Goal: Transaction & Acquisition: Purchase product/service

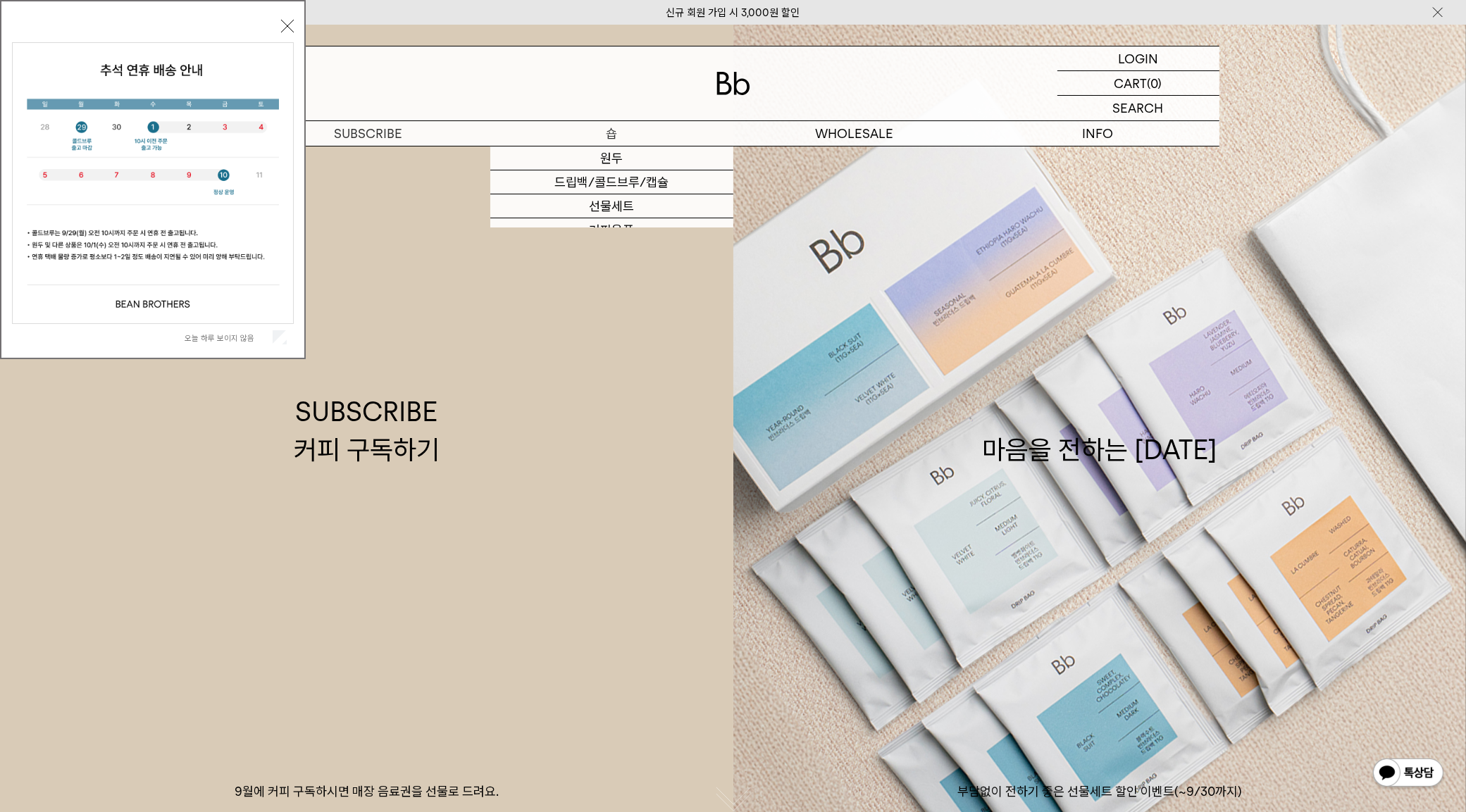
click at [597, 124] on p "숍" at bounding box center [612, 133] width 243 height 24
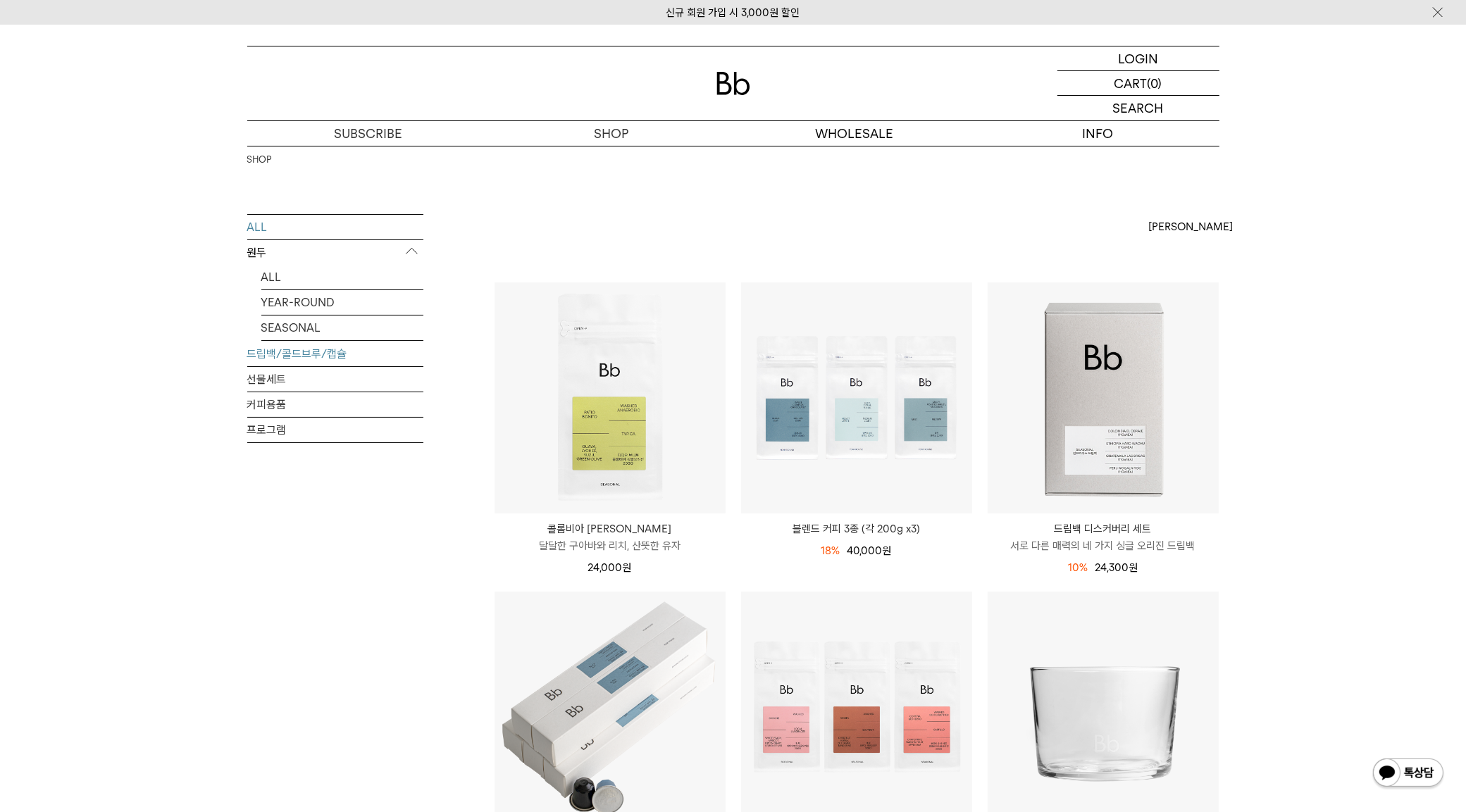
click at [294, 343] on link "드립백/콜드브루/캡슐" at bounding box center [335, 354] width 176 height 24
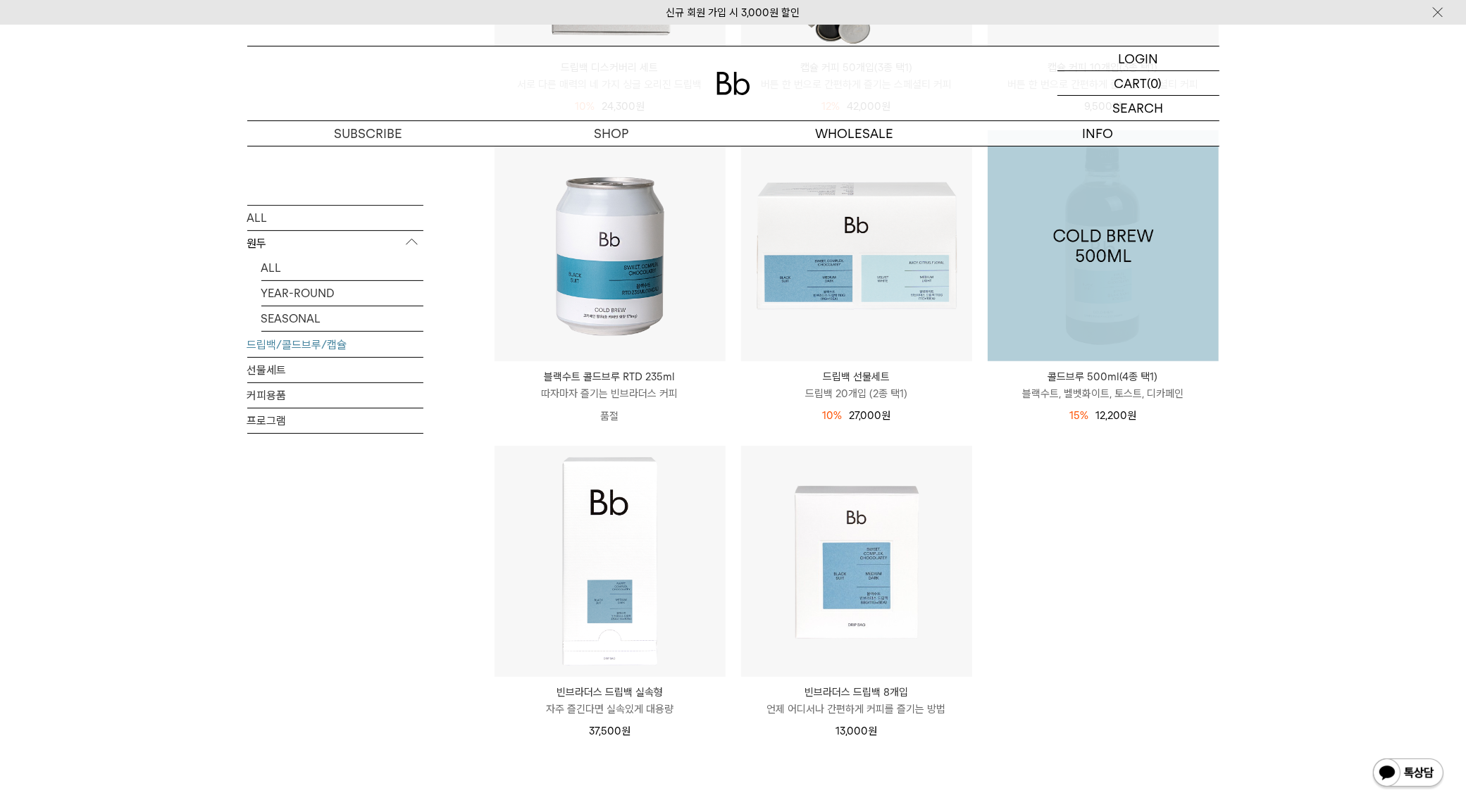
scroll to position [616, 0]
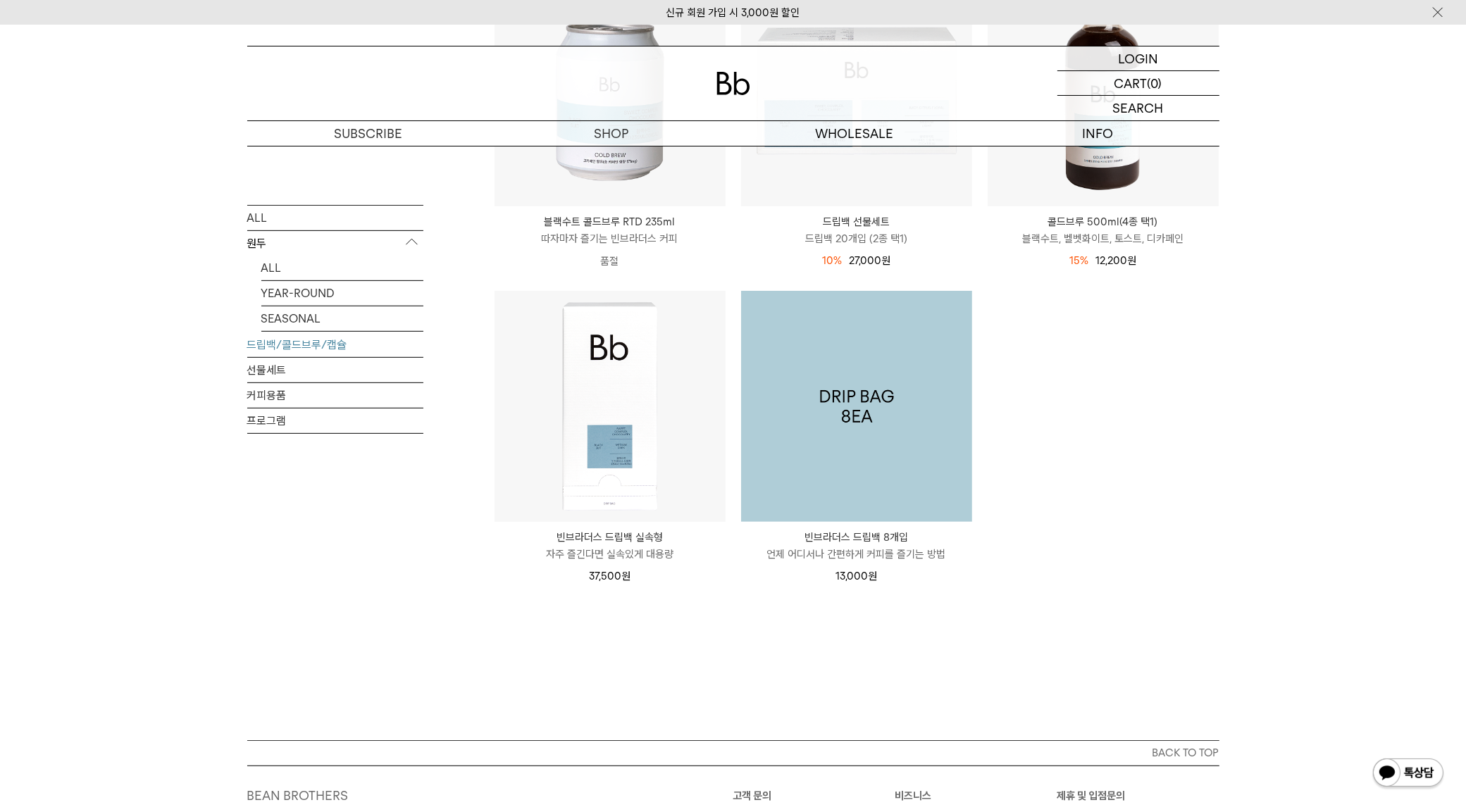
click at [889, 440] on img at bounding box center [856, 406] width 231 height 231
